Goal: Share content: Share content

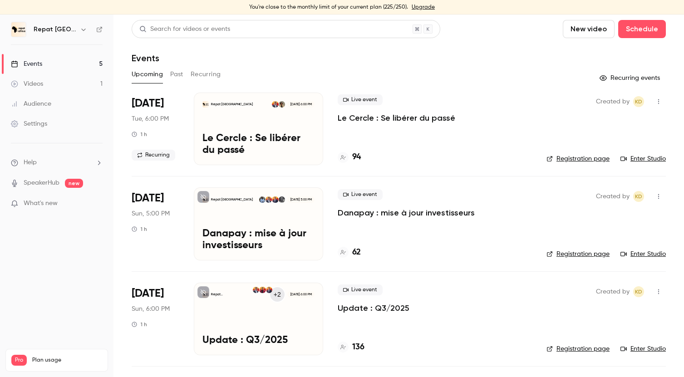
click at [422, 214] on p "Danapay : mise à jour investisseurs" at bounding box center [405, 212] width 137 height 11
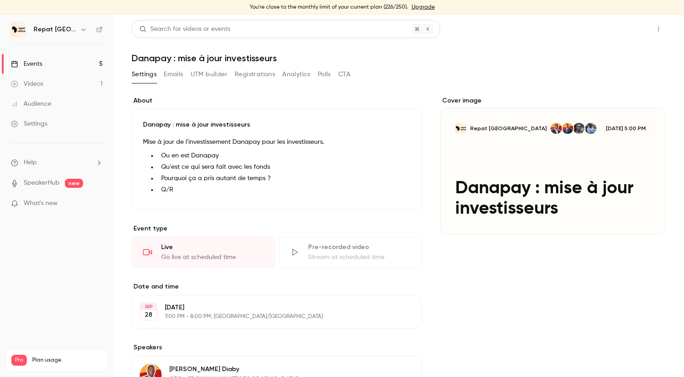
click at [634, 27] on button "Share" at bounding box center [626, 29] width 36 height 18
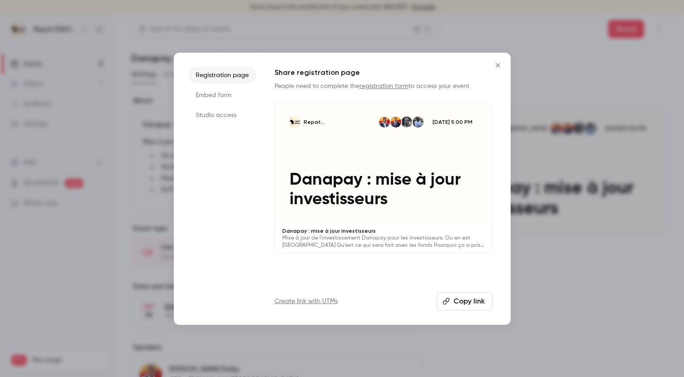
click at [459, 302] on button "Copy link" at bounding box center [464, 301] width 56 height 18
click at [462, 301] on button "Copy link" at bounding box center [464, 301] width 56 height 18
click at [499, 62] on icon "Close" at bounding box center [497, 65] width 11 height 7
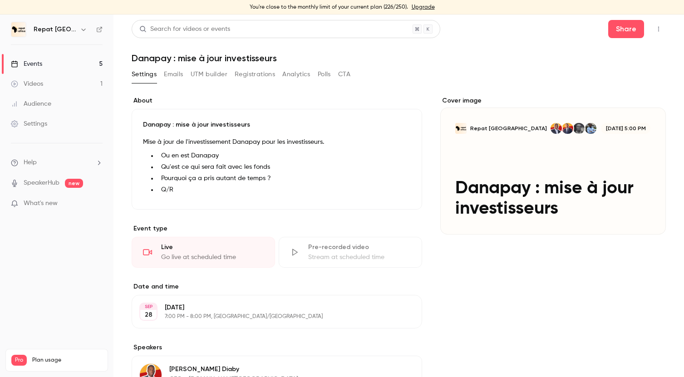
click at [43, 59] on link "Events 5" at bounding box center [56, 64] width 113 height 20
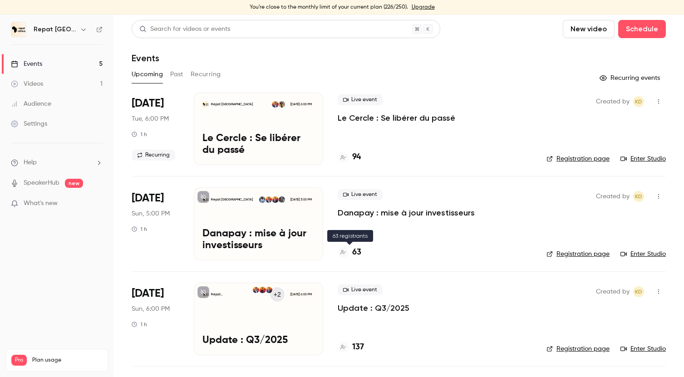
click at [357, 247] on h4 "63" at bounding box center [356, 252] width 9 height 12
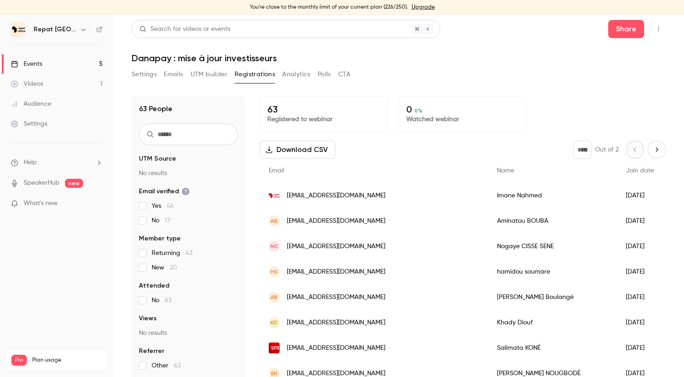
click at [71, 64] on link "Events 5" at bounding box center [56, 64] width 113 height 20
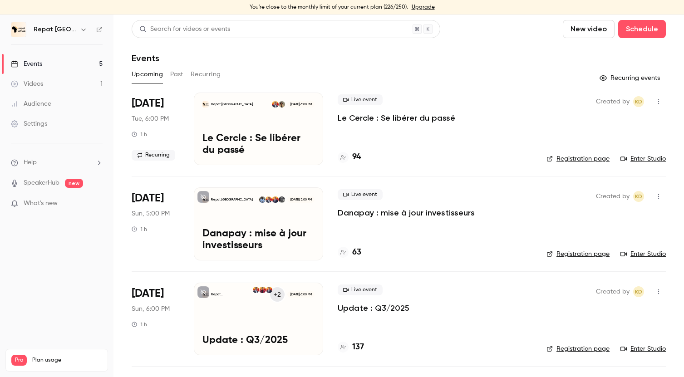
click at [361, 345] on h4 "137" at bounding box center [358, 347] width 12 height 12
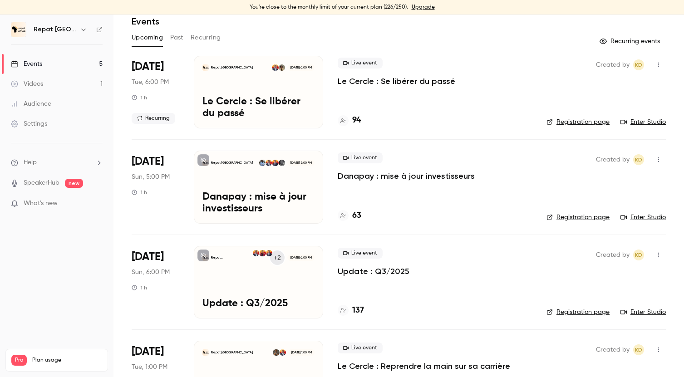
scroll to position [41, 0]
